Goal: Find specific page/section

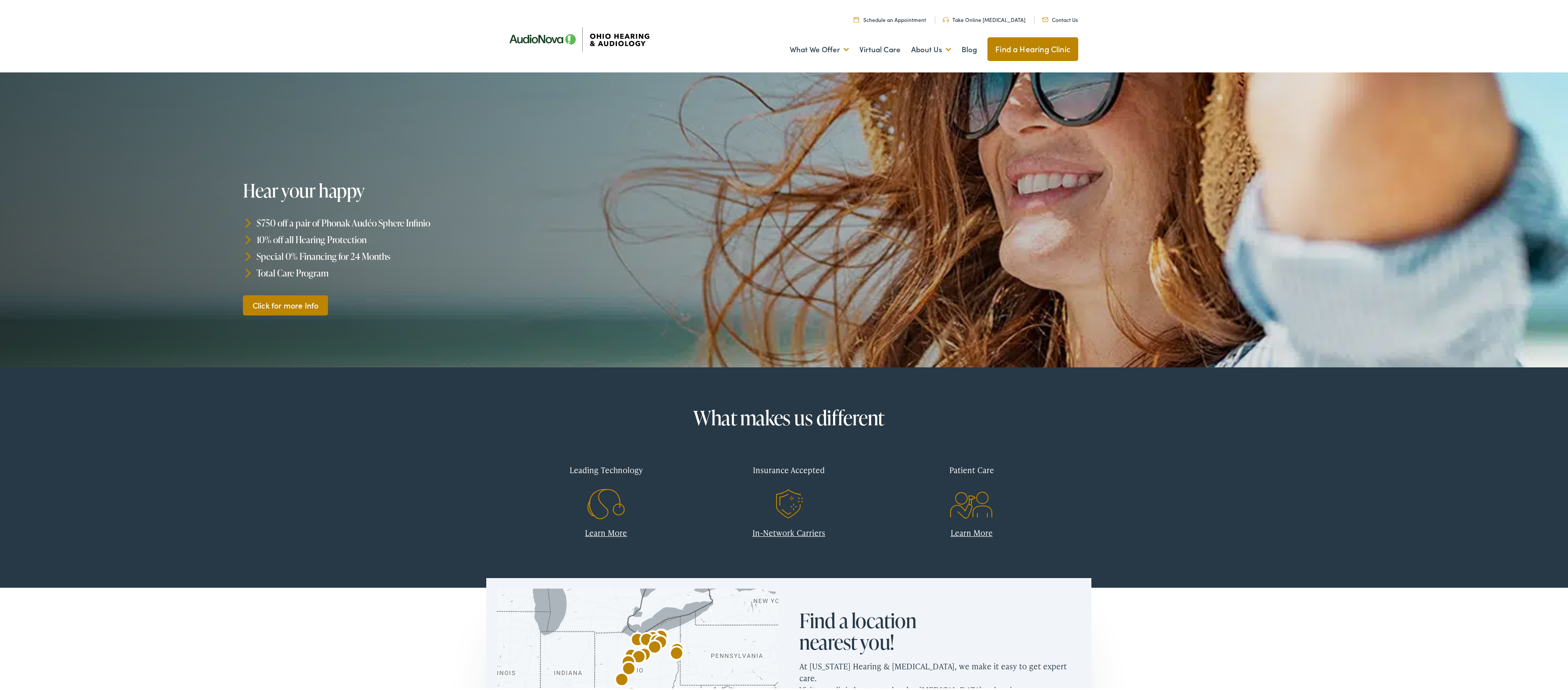
click at [1011, 49] on link "Find a Hearing Clinic" at bounding box center [1032, 47] width 91 height 24
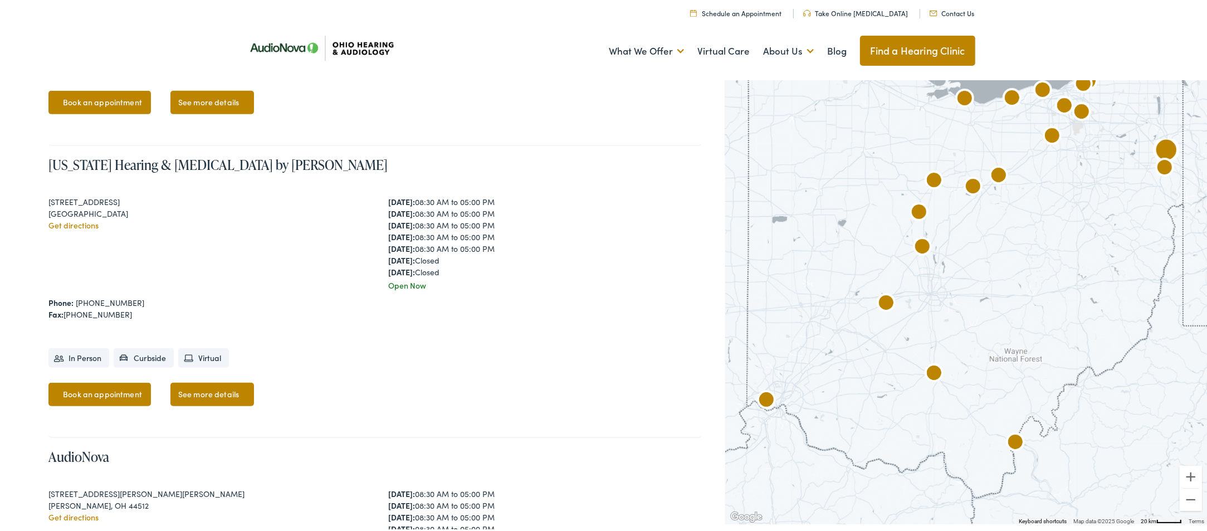
scroll to position [678, 0]
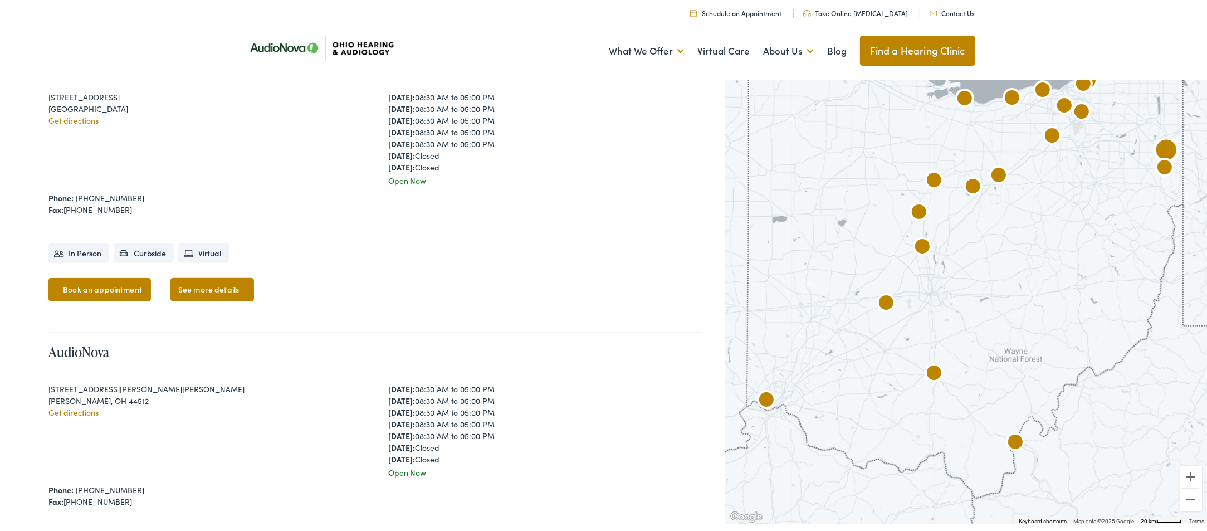
click at [65, 399] on div "[PERSON_NAME], OH 44512" at bounding box center [205, 399] width 314 height 12
copy div "[PERSON_NAME]"
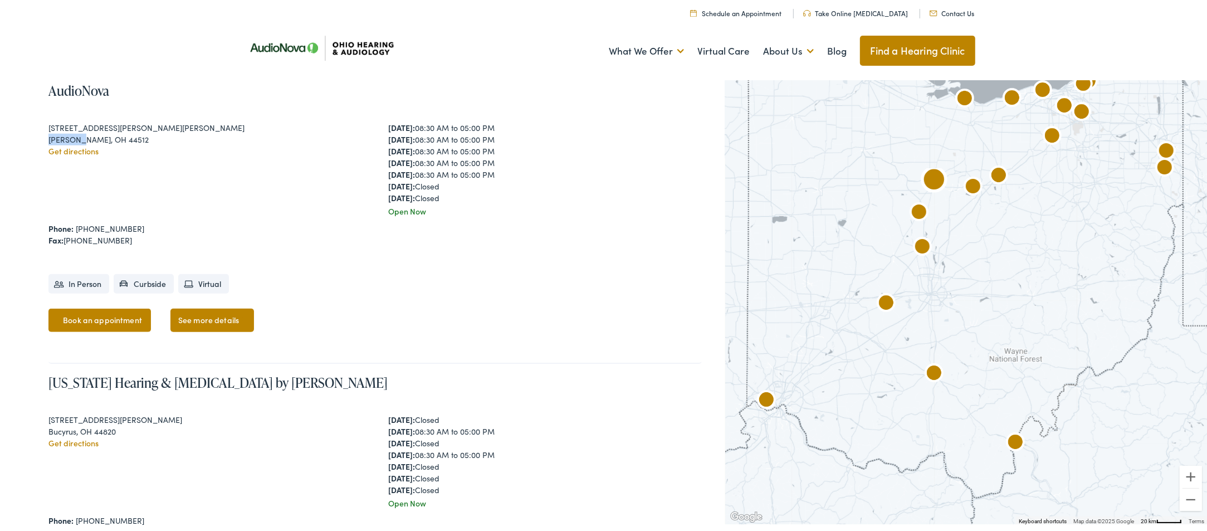
scroll to position [991, 0]
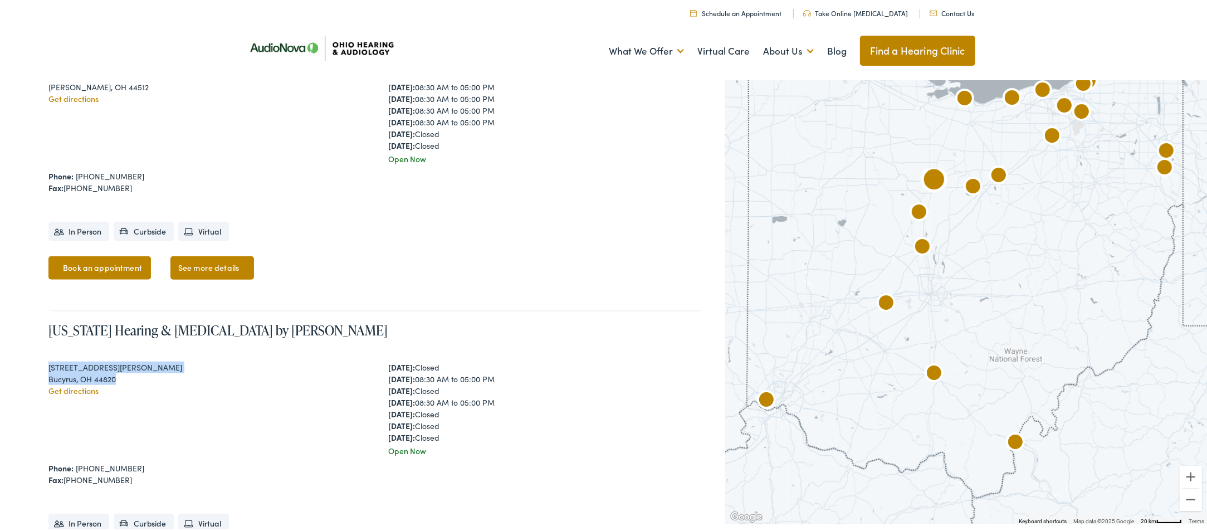
drag, startPoint x: 50, startPoint y: 365, endPoint x: 259, endPoint y: 424, distance: 217.2
click at [127, 371] on div "[STREET_ADDRESS][PERSON_NAME] Get directions" at bounding box center [205, 407] width 314 height 95
copy div "[STREET_ADDRESS][PERSON_NAME]"
drag, startPoint x: 122, startPoint y: 462, endPoint x: 229, endPoint y: 470, distance: 107.2
click at [82, 462] on div "Phone: [PHONE_NUMBER]" at bounding box center [374, 467] width 653 height 12
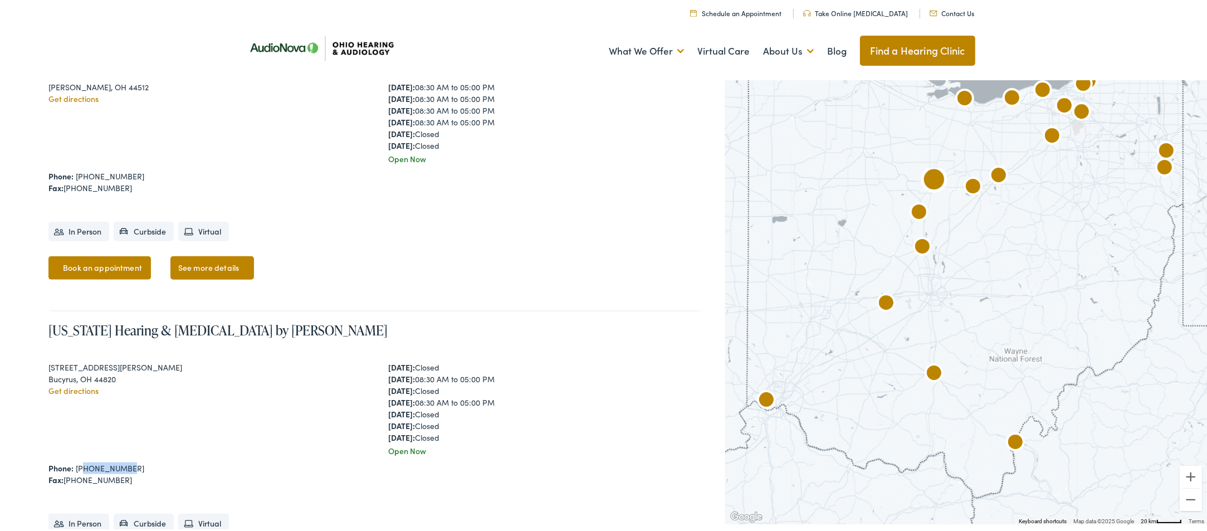
copy link "[PHONE_NUMBER]"
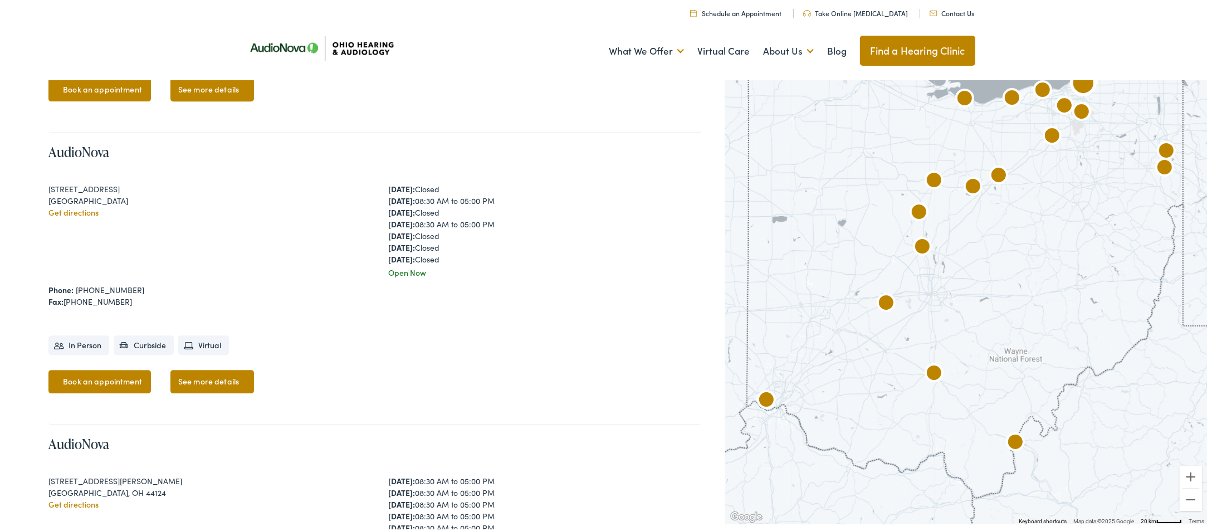
scroll to position [3607, 0]
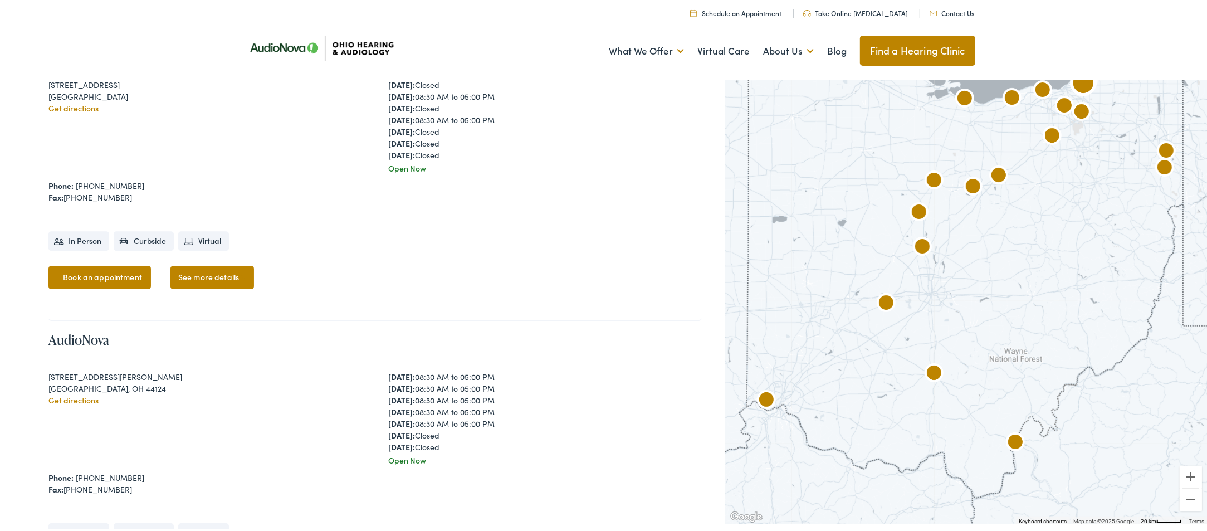
click at [56, 381] on div "[GEOGRAPHIC_DATA], OH 44124" at bounding box center [205, 387] width 314 height 12
copy div "Lyndhurst"
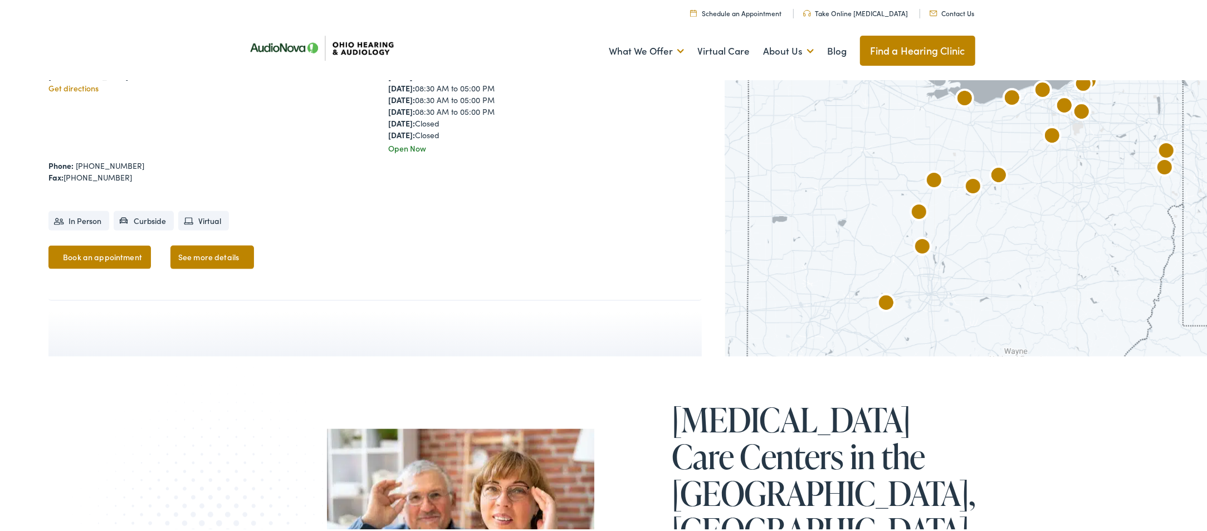
scroll to position [5858, 0]
